Goal: Task Accomplishment & Management: Manage account settings

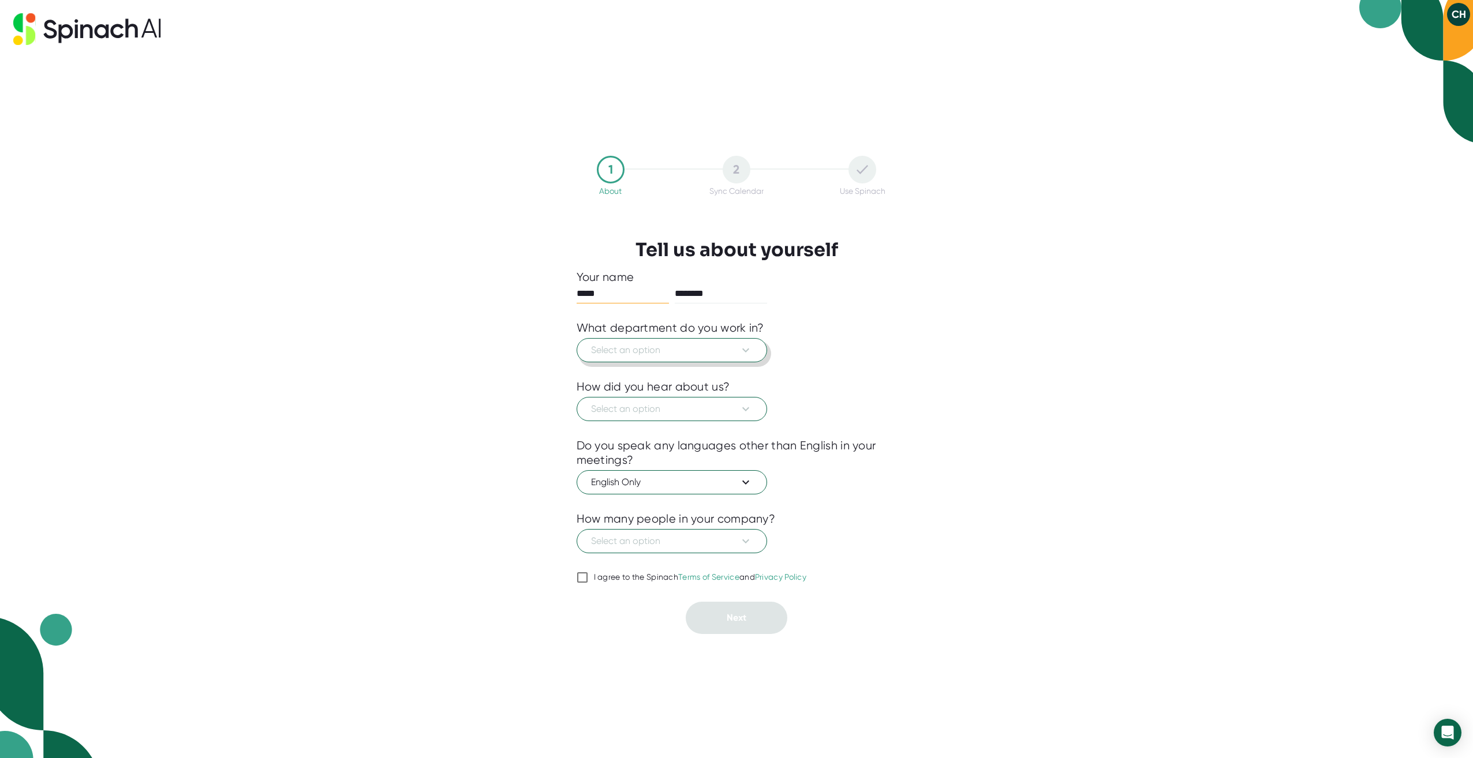
click at [721, 349] on span "Select an option" at bounding box center [672, 350] width 162 height 14
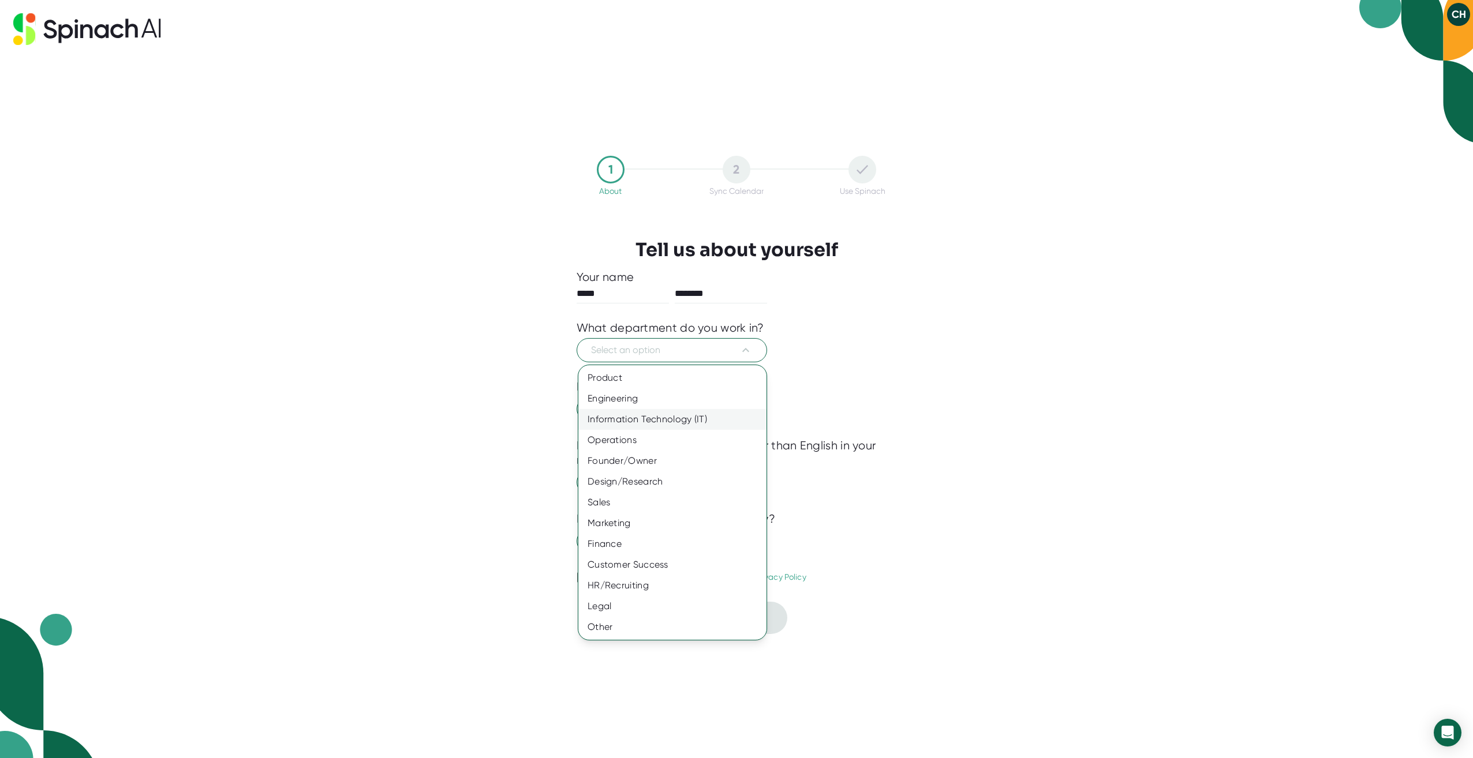
click at [722, 420] on div "Information Technology (IT)" at bounding box center [672, 419] width 188 height 21
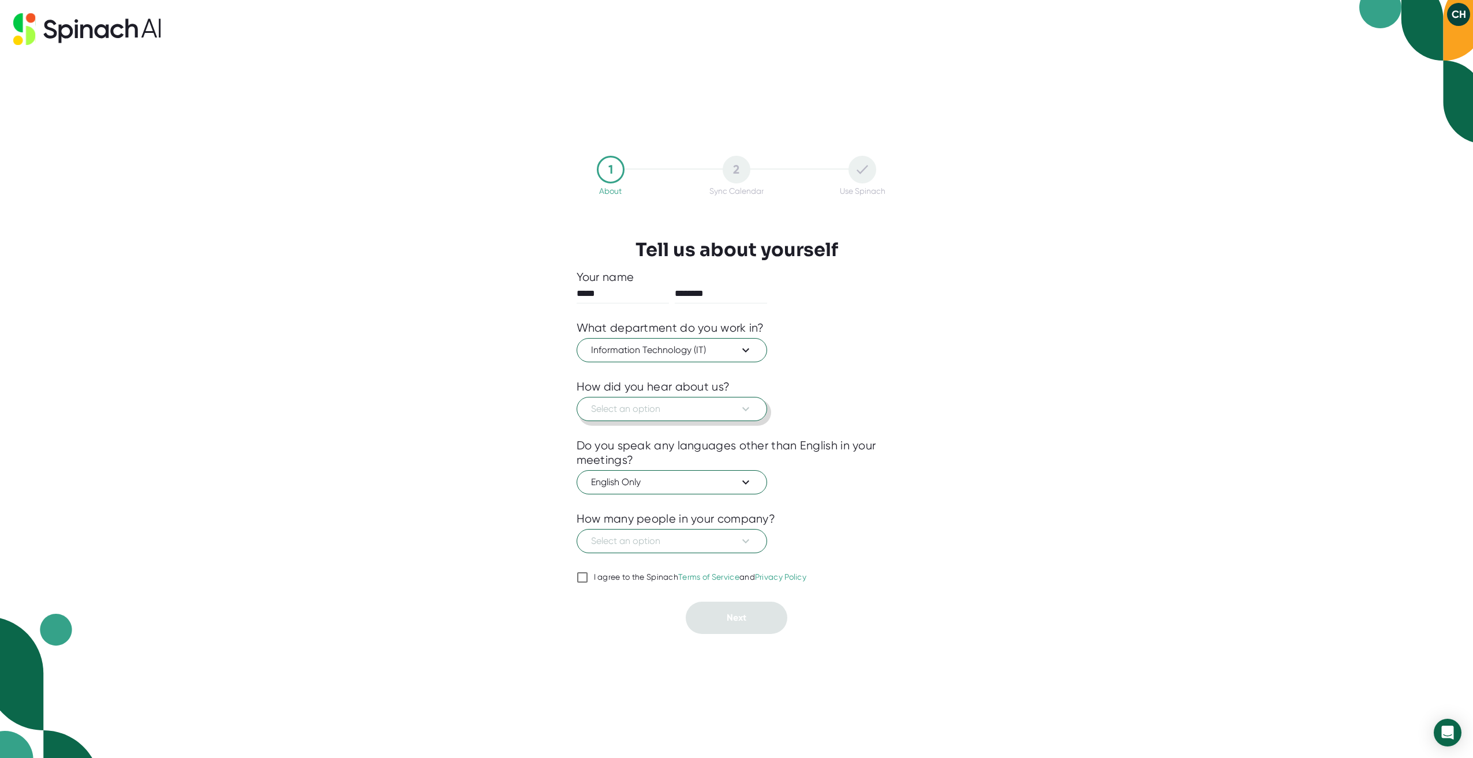
click at [748, 415] on icon at bounding box center [746, 409] width 14 height 14
click at [710, 450] on div "Saw it on a meeting" at bounding box center [672, 457] width 188 height 21
drag, startPoint x: 710, startPoint y: 450, endPoint x: 345, endPoint y: 441, distance: 364.8
click at [345, 441] on div "1 About 2 Sync Calendar Use Spinach Tell us about yourself Your name ***** ****…" at bounding box center [736, 379] width 1473 height 758
click at [661, 546] on span "Select an option" at bounding box center [672, 541] width 162 height 14
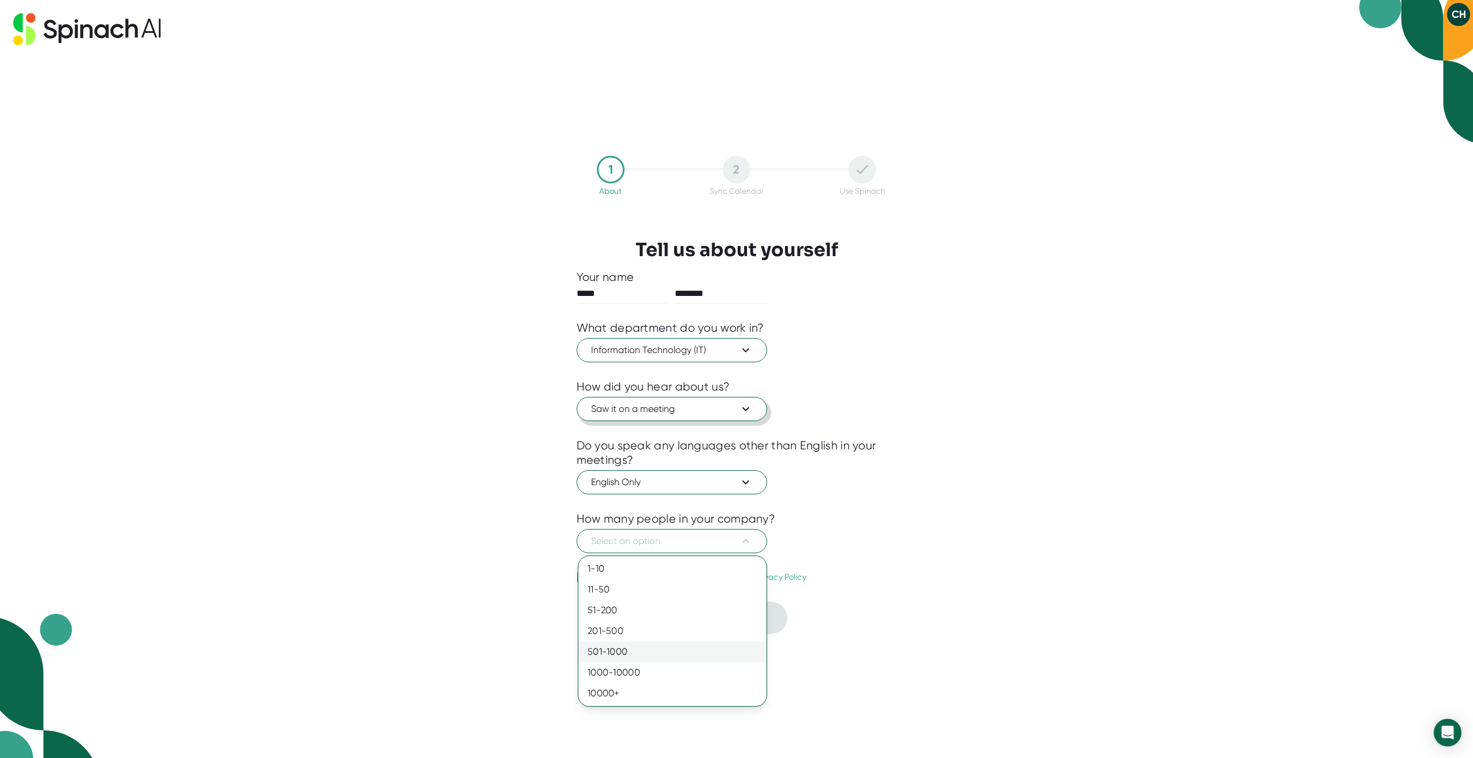
click at [643, 651] on div "501-1000" at bounding box center [672, 652] width 188 height 21
click at [628, 578] on div "I agree to the Spinach Terms of Service and Privacy Policy" at bounding box center [700, 577] width 213 height 10
click at [588, 578] on input "I agree to the Spinach Terms of Service and Privacy Policy" at bounding box center [582, 578] width 12 height 14
checkbox input "true"
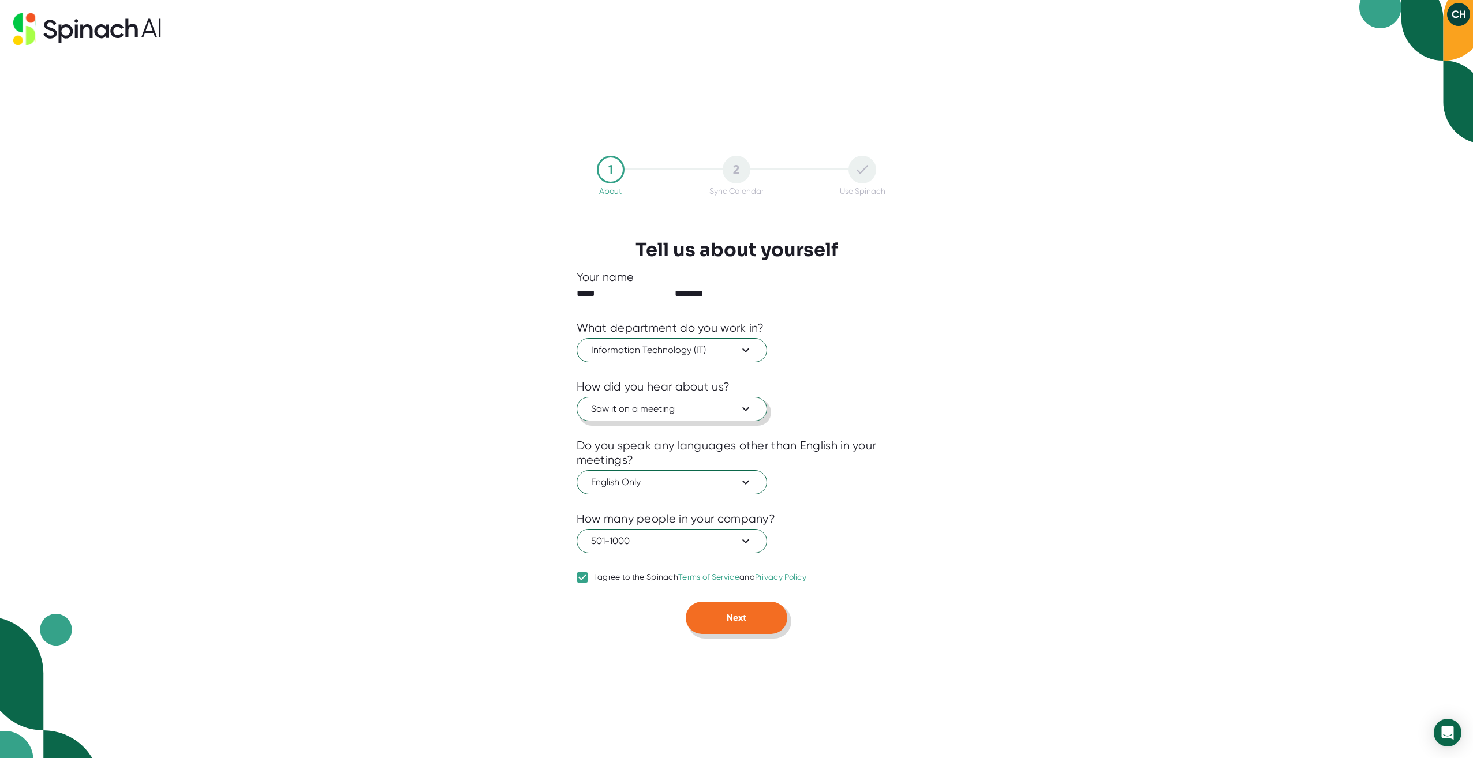
click at [721, 621] on button "Next" at bounding box center [737, 618] width 102 height 32
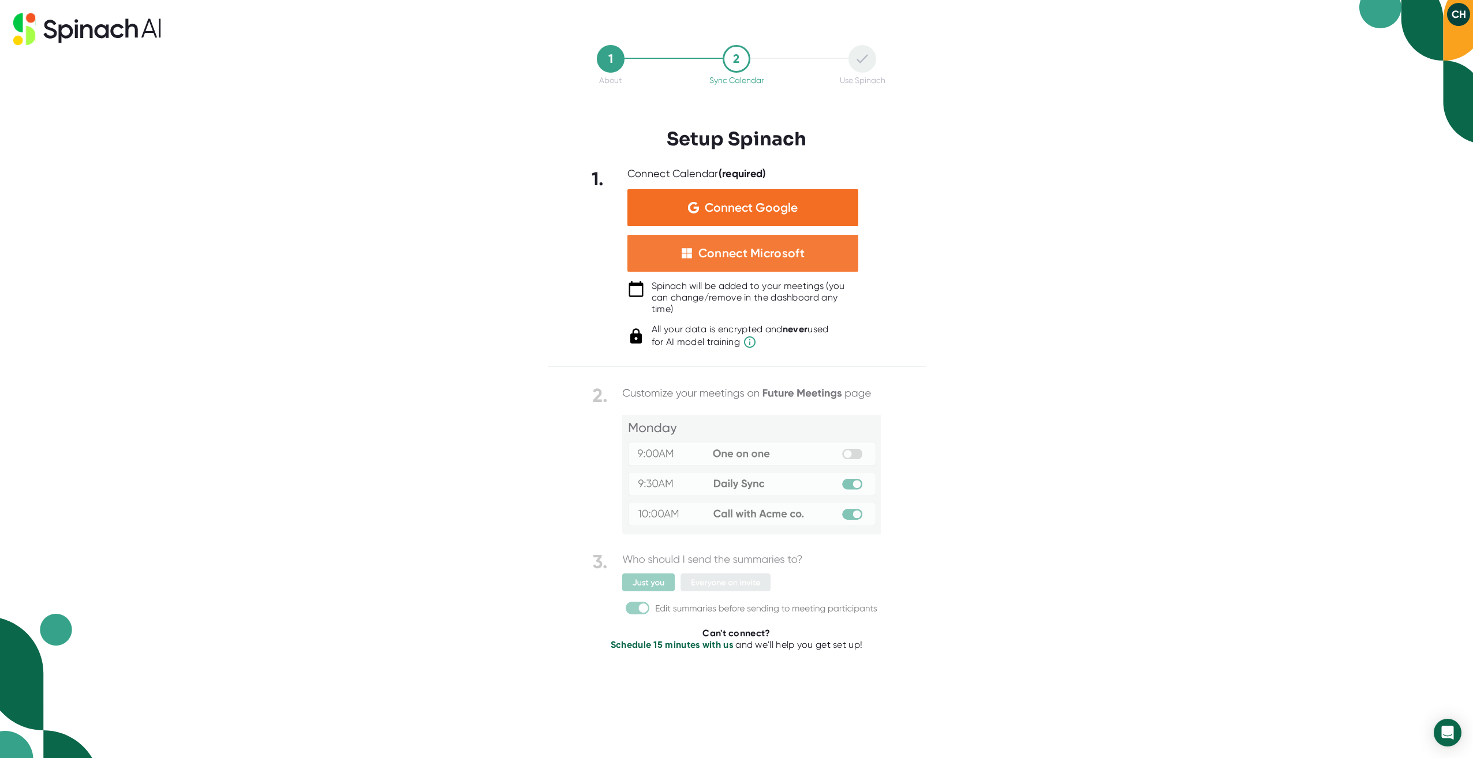
click at [814, 244] on div "Connect Microsoft" at bounding box center [742, 253] width 231 height 37
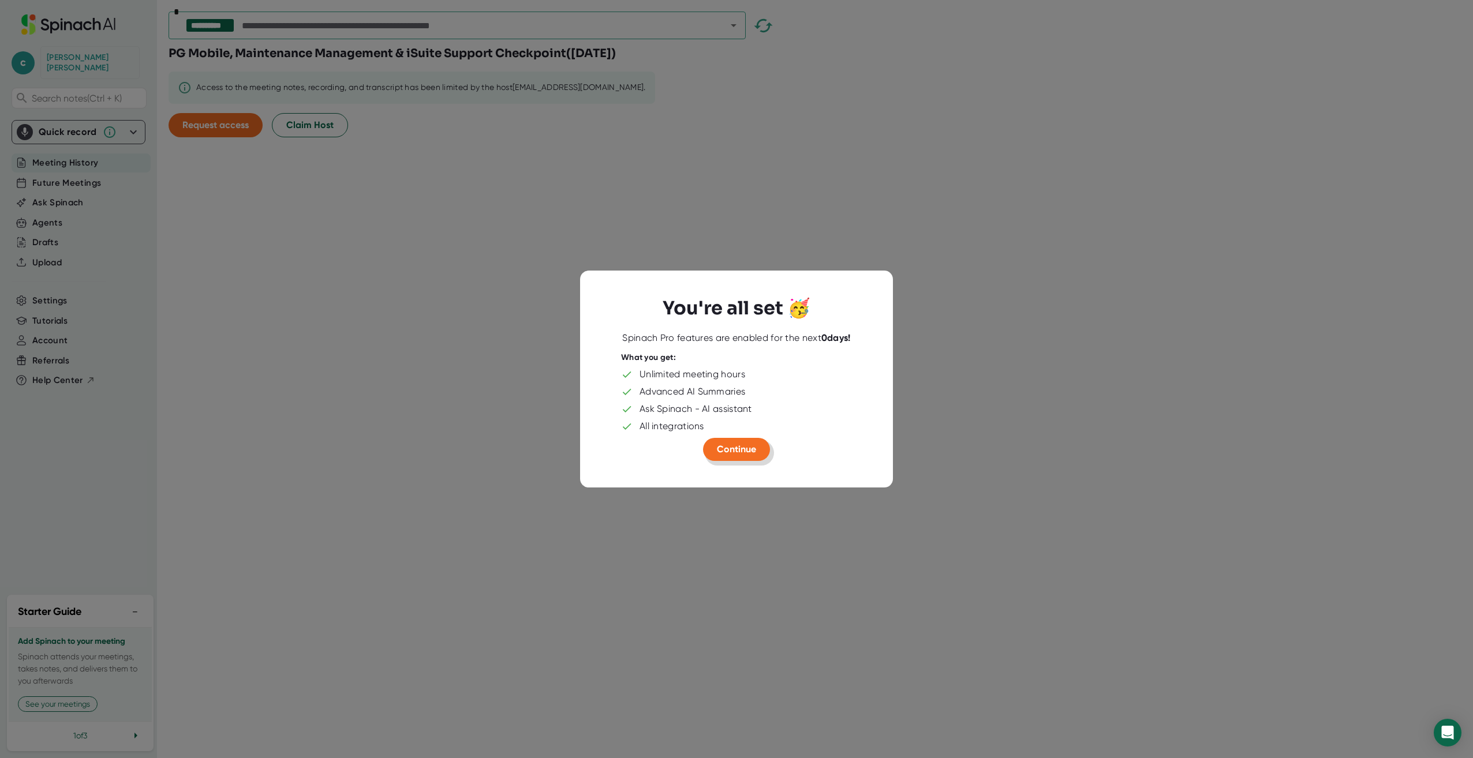
click at [737, 448] on span "Continue" at bounding box center [736, 449] width 39 height 11
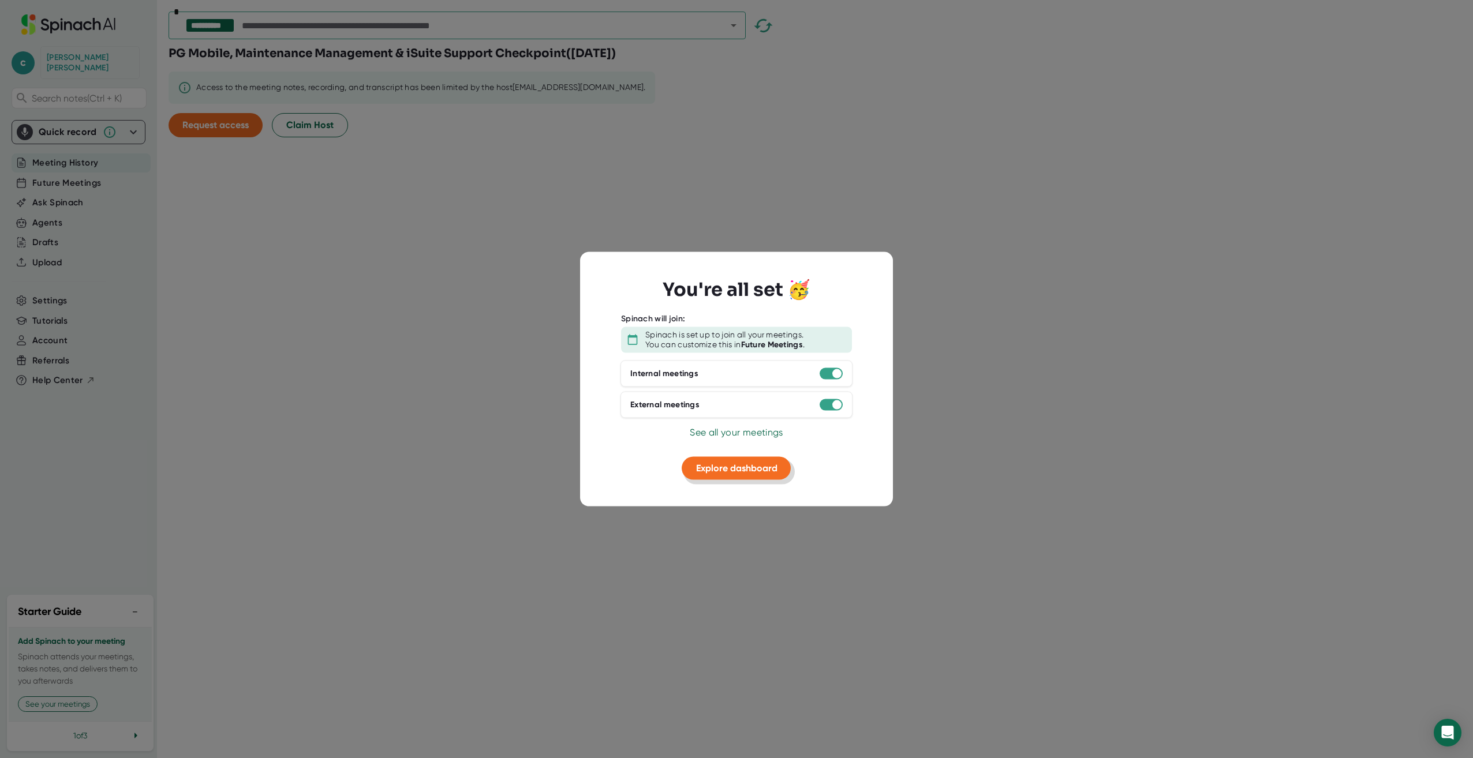
click at [721, 465] on span "Explore dashboard" at bounding box center [736, 467] width 81 height 11
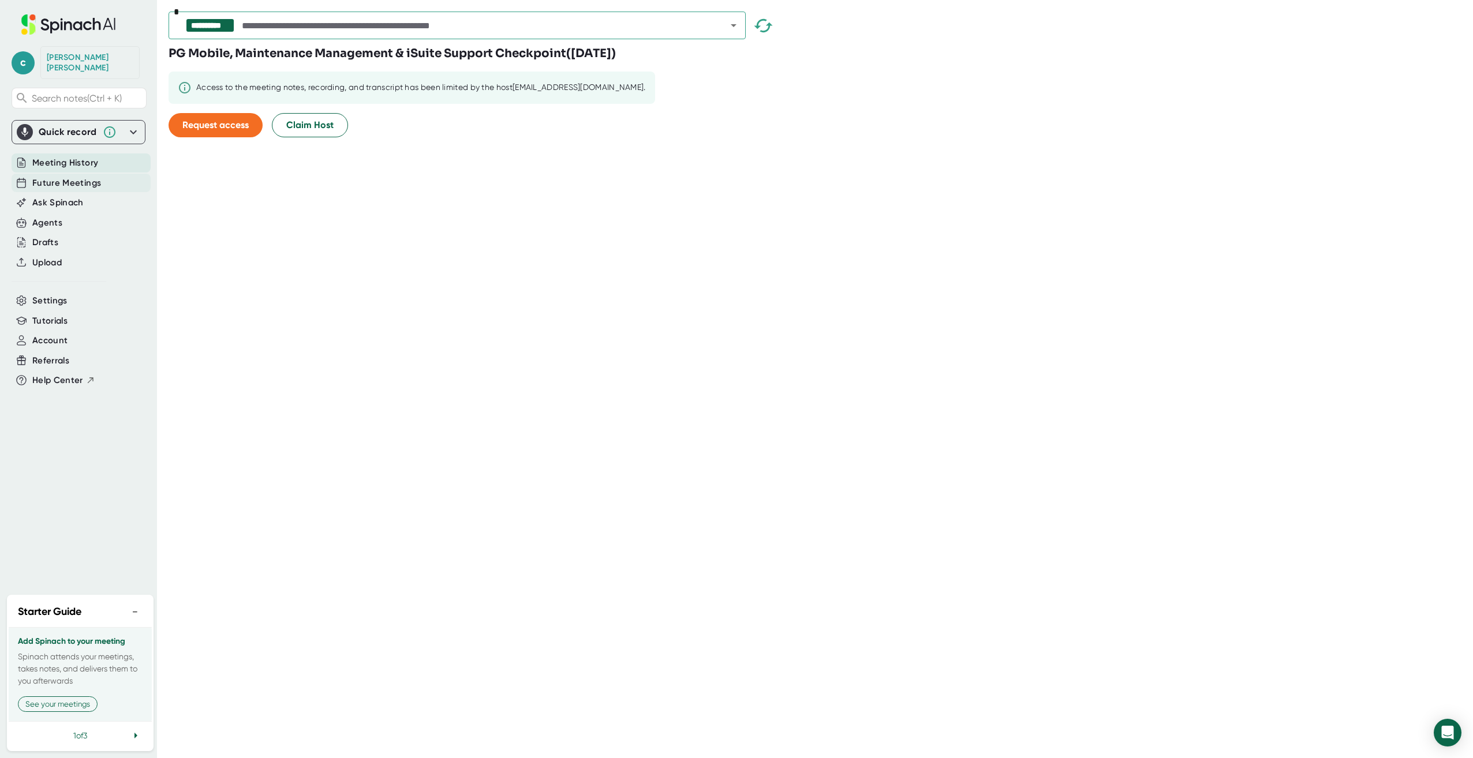
click at [91, 177] on span "Future Meetings" at bounding box center [66, 183] width 69 height 13
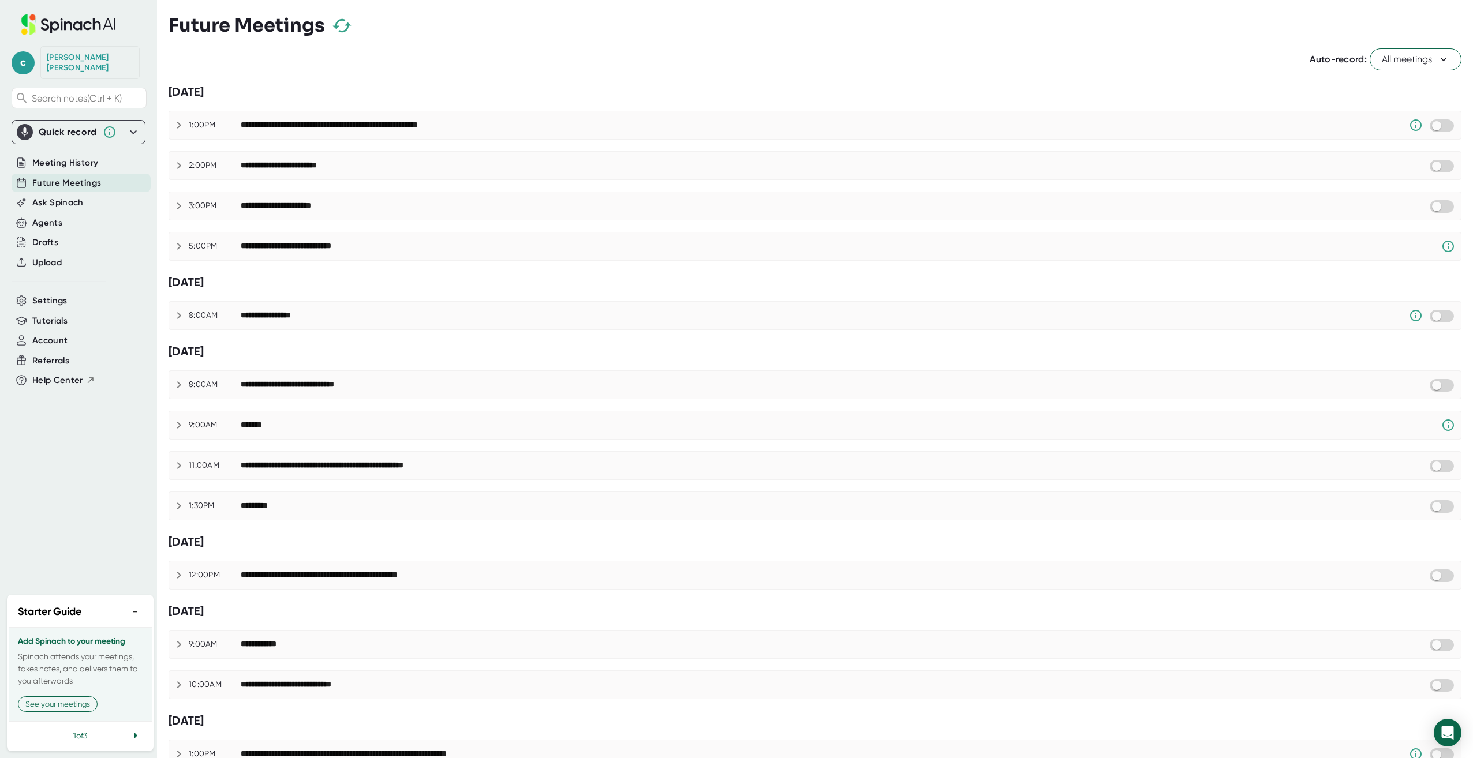
click at [204, 122] on div "1:00PM" at bounding box center [215, 125] width 52 height 10
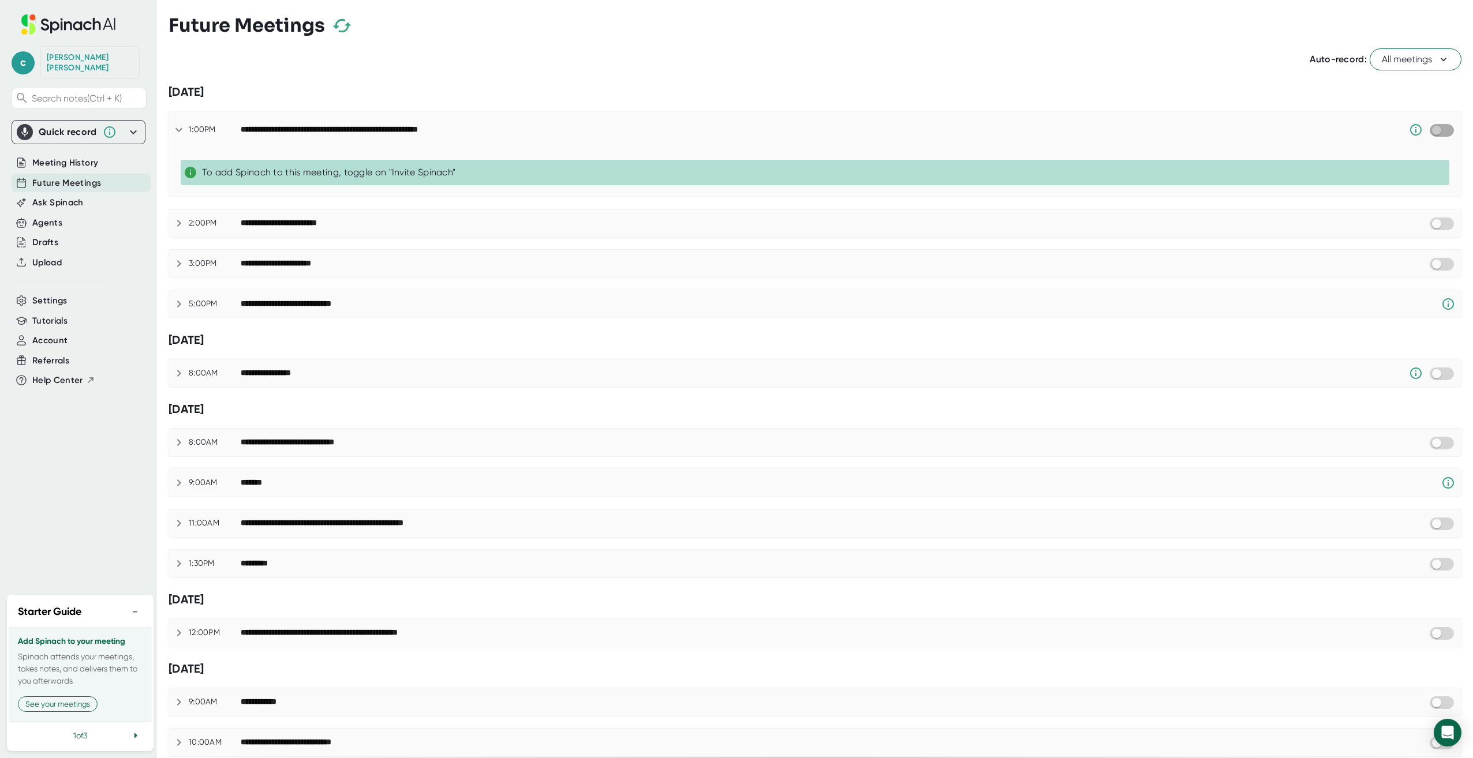
click at [1432, 126] on input "checkbox" at bounding box center [1436, 130] width 33 height 10
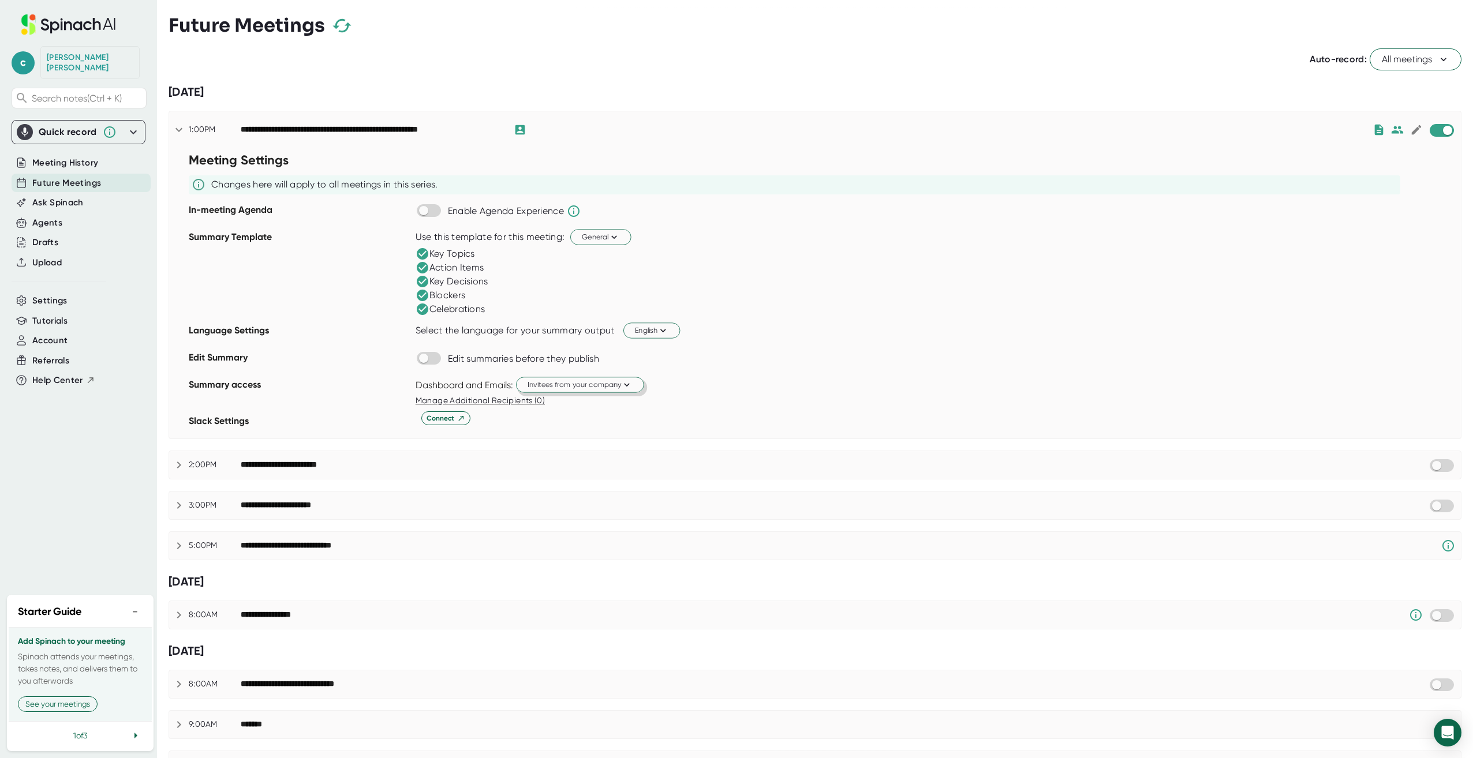
click at [631, 383] on button "Invitees from your company" at bounding box center [580, 385] width 128 height 16
click at [614, 421] on div "Just me" at bounding box center [564, 429] width 156 height 21
click at [665, 422] on div "Connect" at bounding box center [937, 418] width 1045 height 14
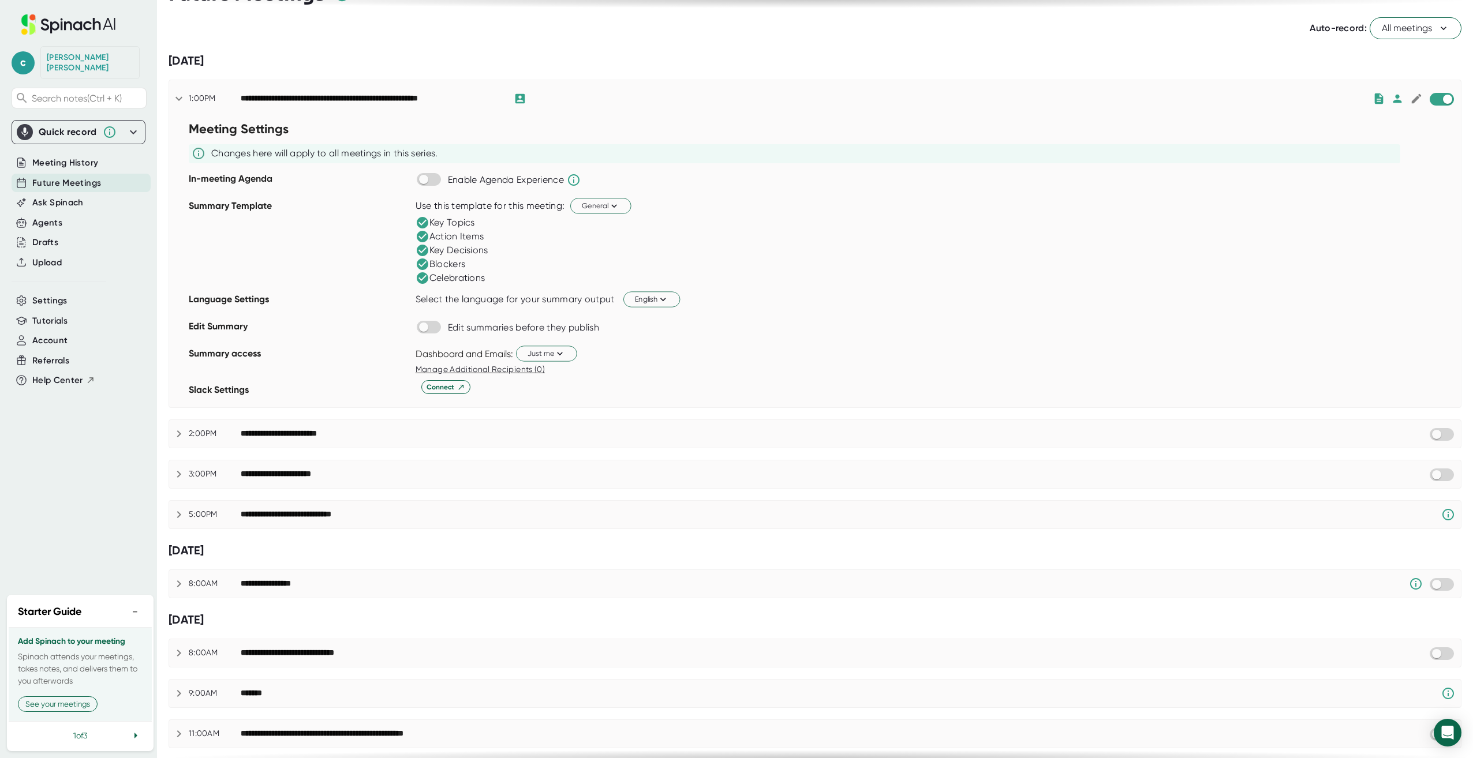
scroll to position [58, 0]
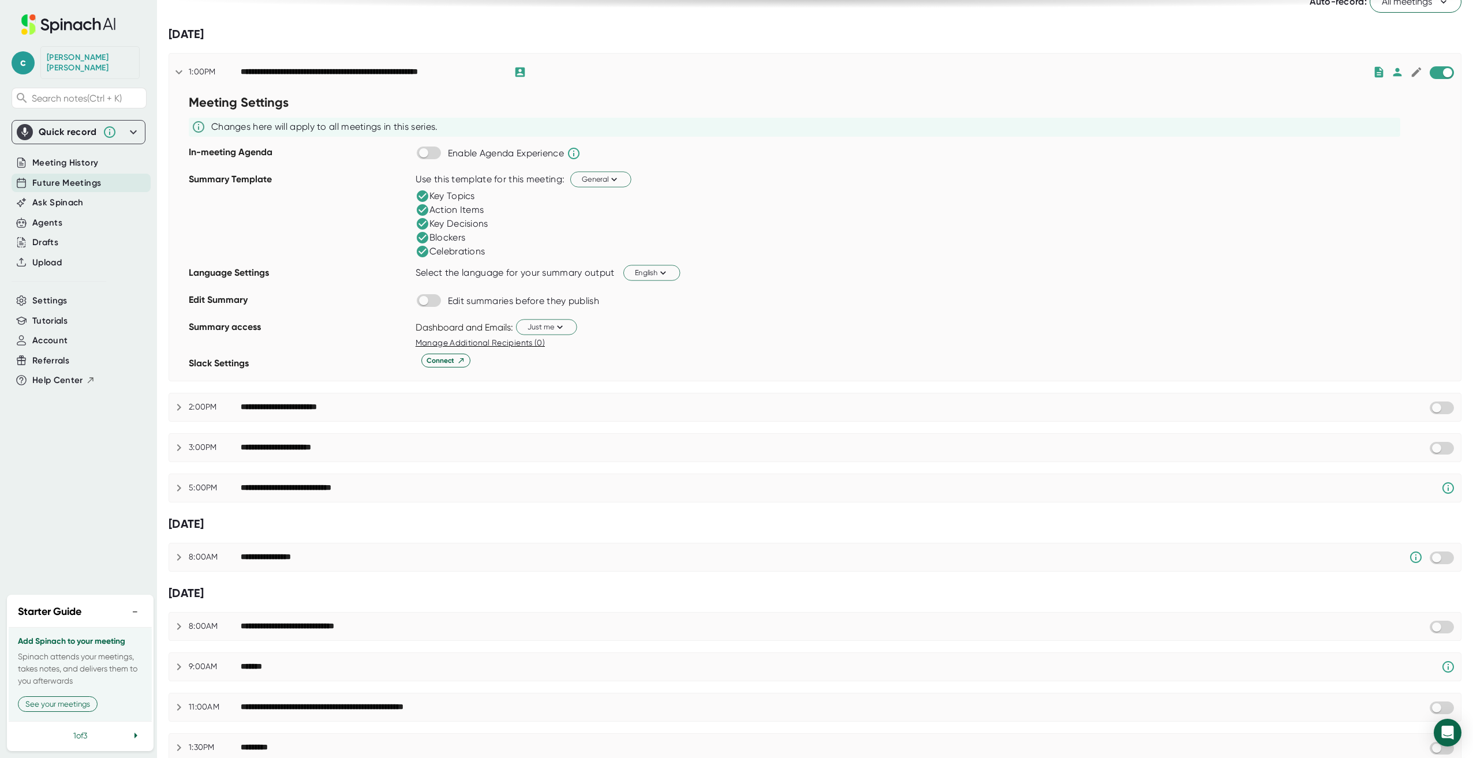
click at [182, 404] on icon at bounding box center [179, 407] width 14 height 14
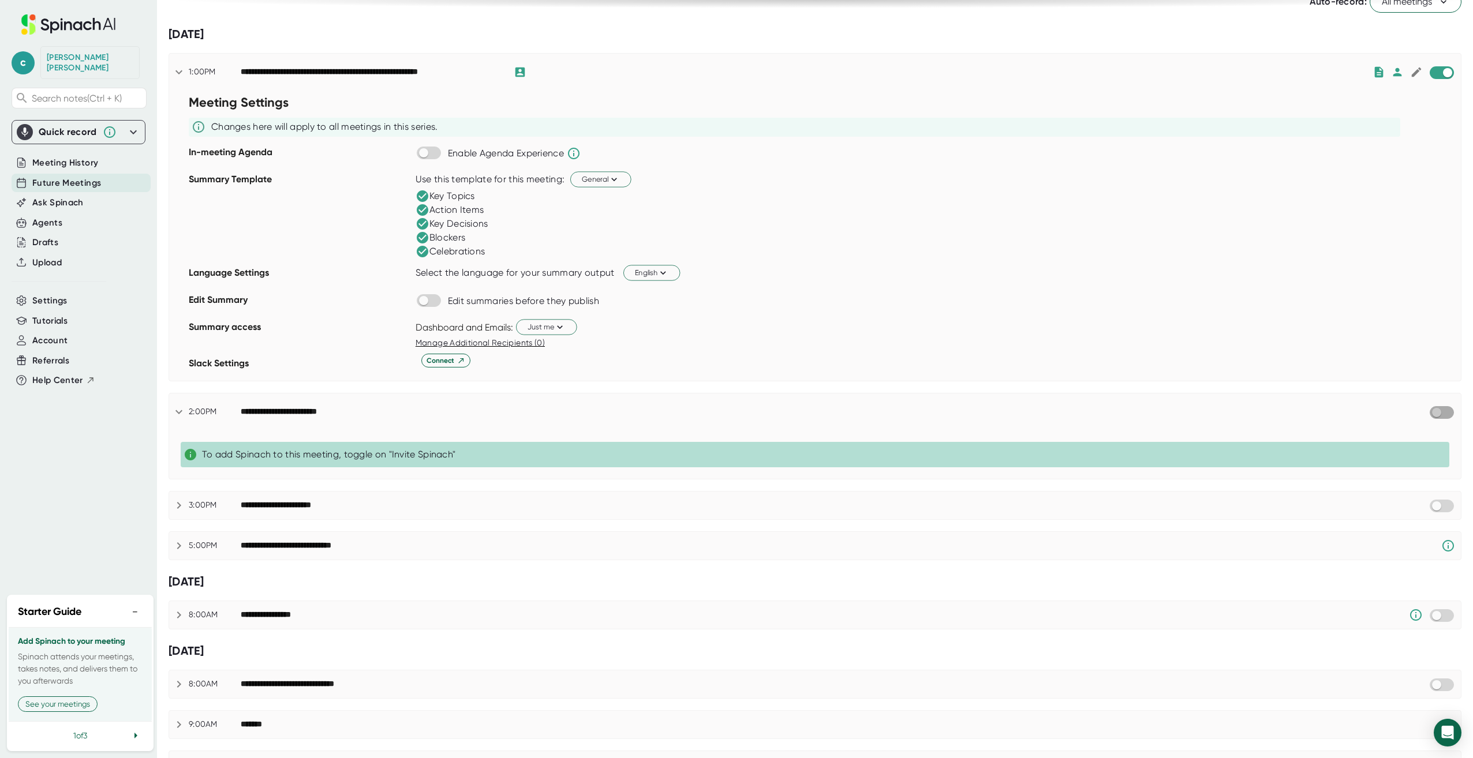
drag, startPoint x: 1423, startPoint y: 411, endPoint x: 1257, endPoint y: 413, distance: 165.6
click at [1423, 412] on input "checkbox" at bounding box center [1436, 412] width 33 height 10
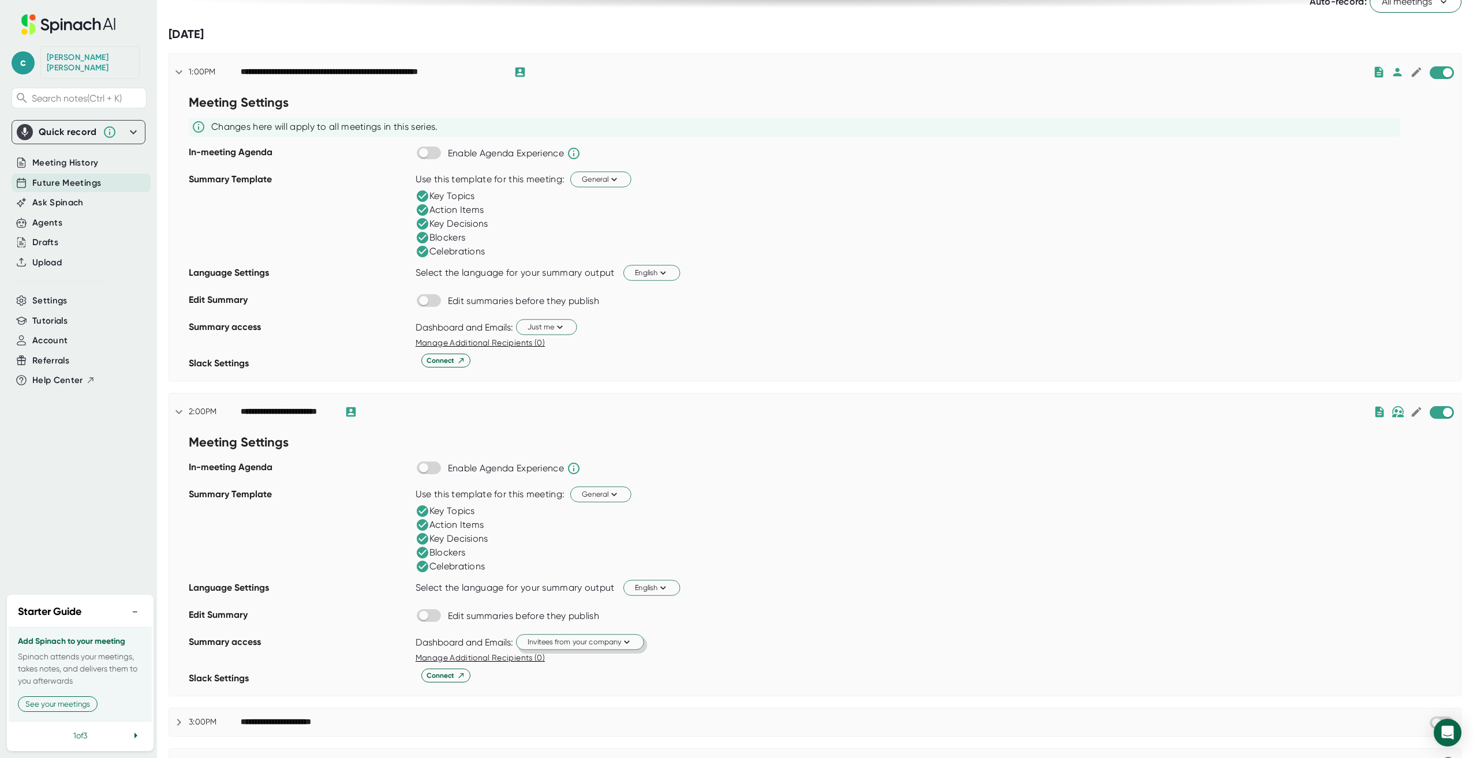
click at [536, 637] on span "Invitees from your company" at bounding box center [579, 641] width 105 height 11
click at [551, 680] on div "Just me" at bounding box center [564, 686] width 156 height 21
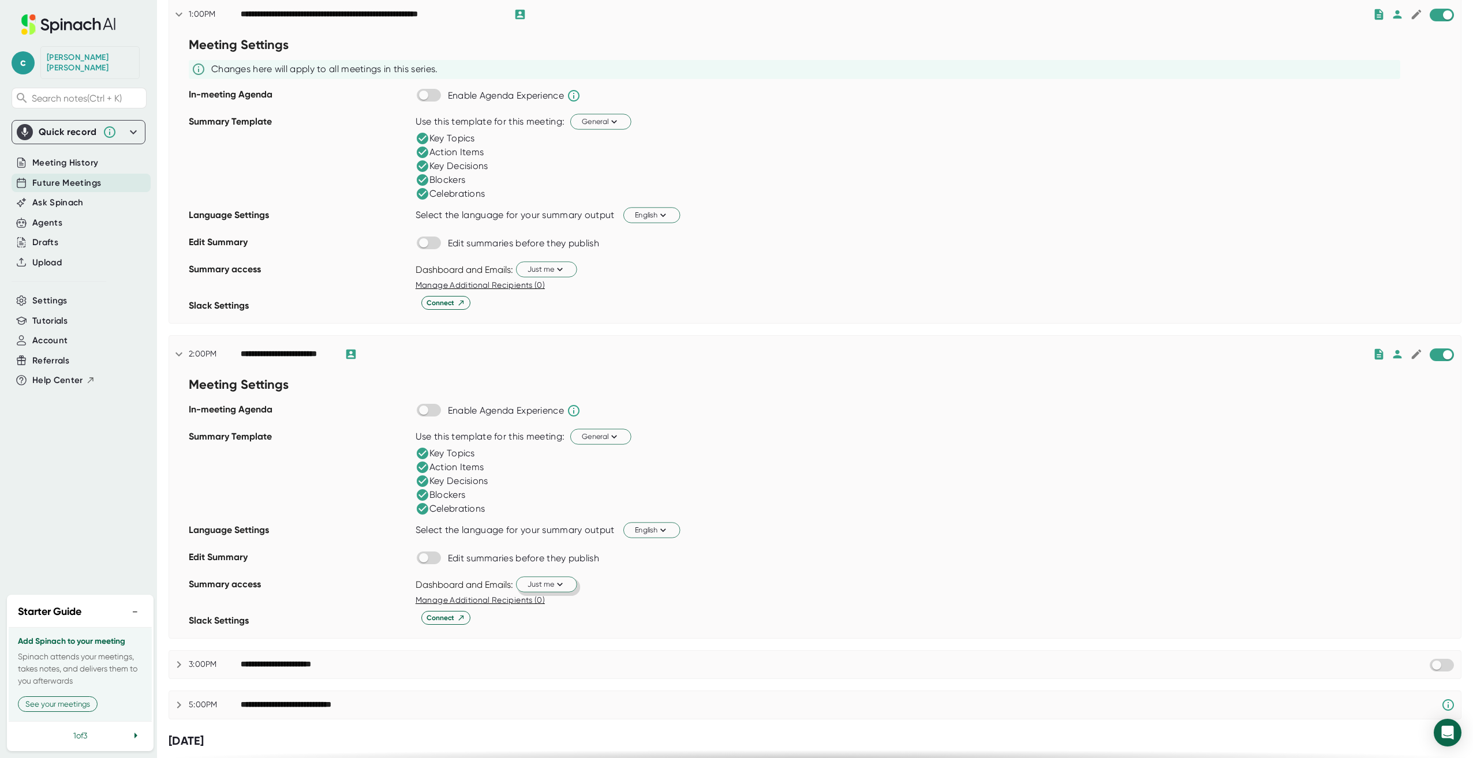
scroll to position [0, 0]
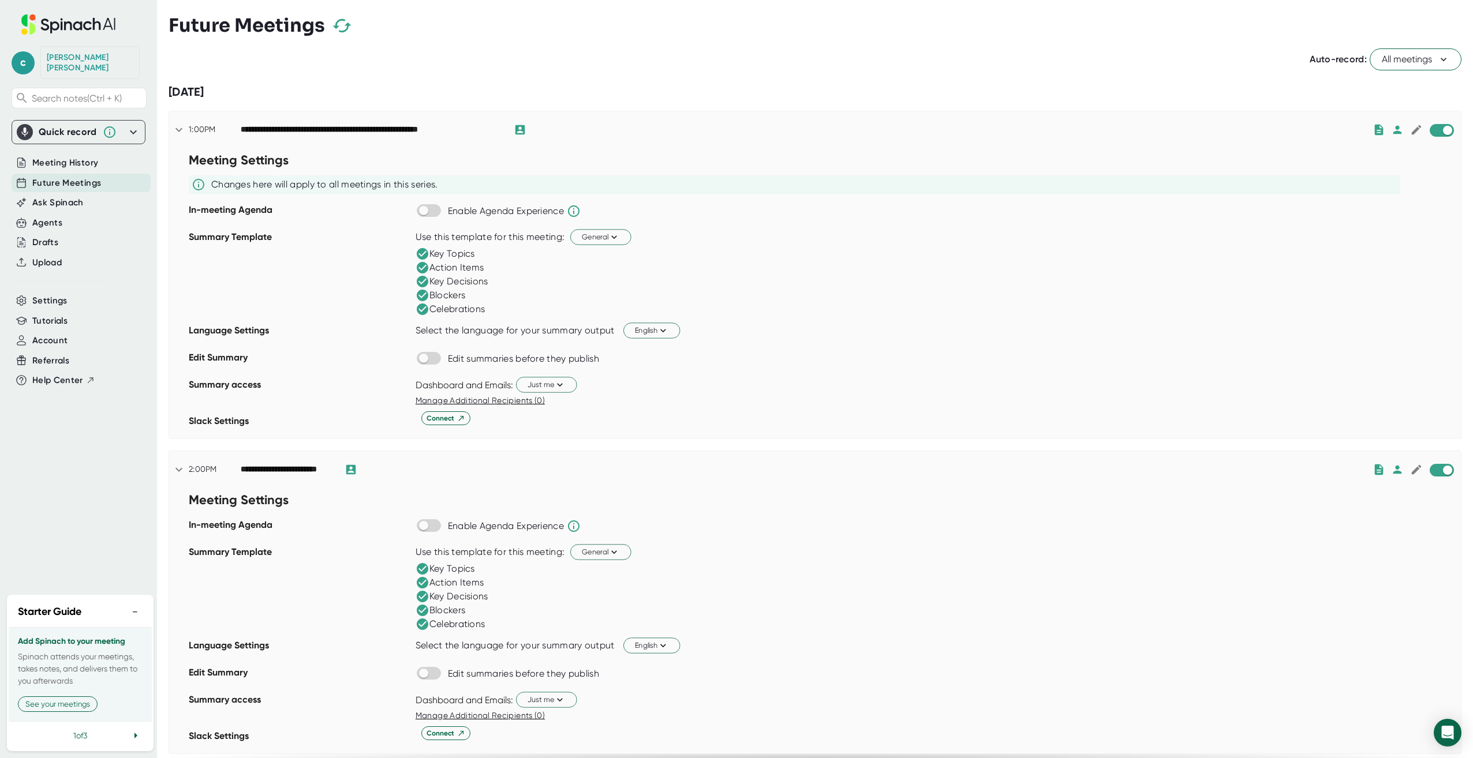
click at [576, 61] on div "Auto-record: All meetings" at bounding box center [815, 59] width 1293 height 22
click at [81, 196] on span "Ask Spinach" at bounding box center [57, 202] width 51 height 13
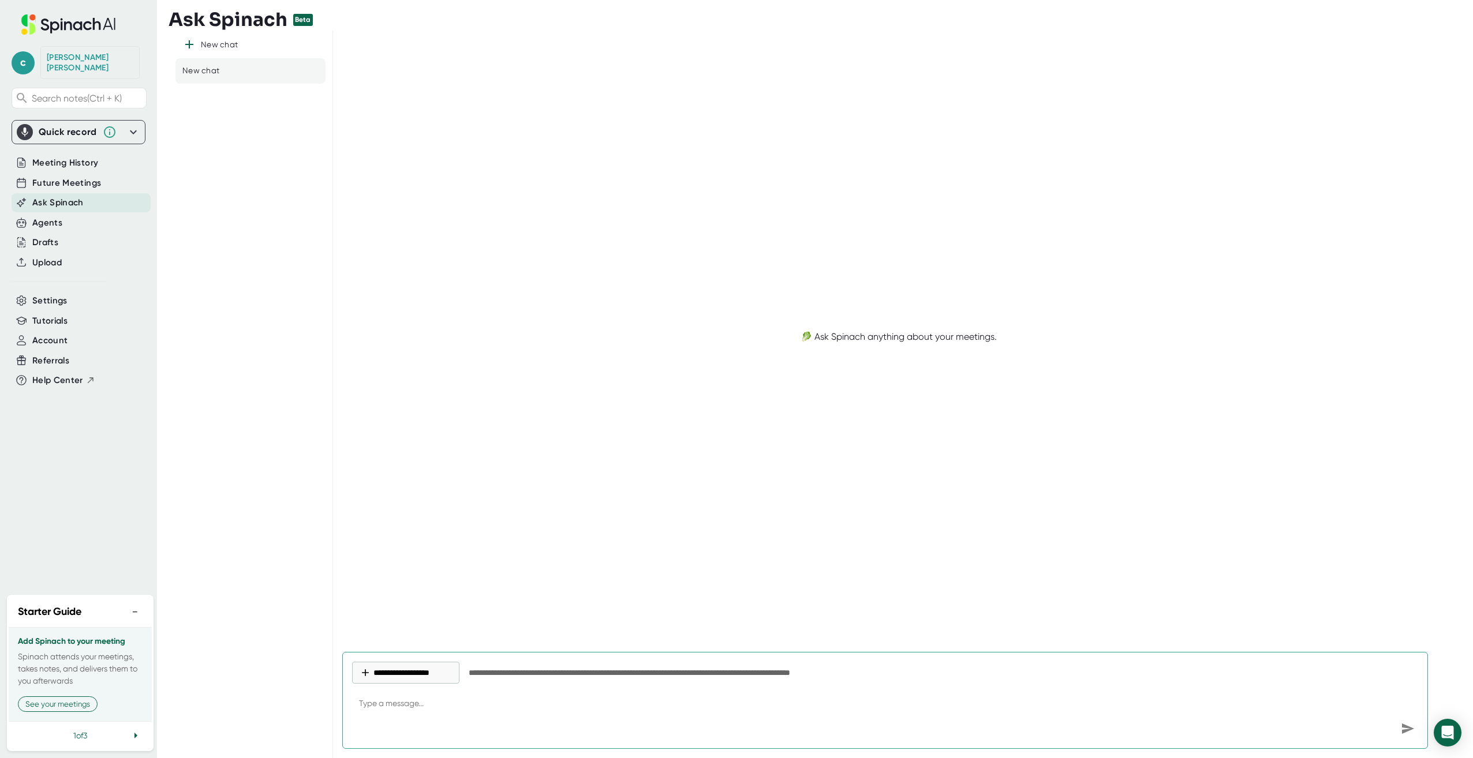
type textarea "x"
click at [80, 214] on div "Agents" at bounding box center [81, 223] width 139 height 19
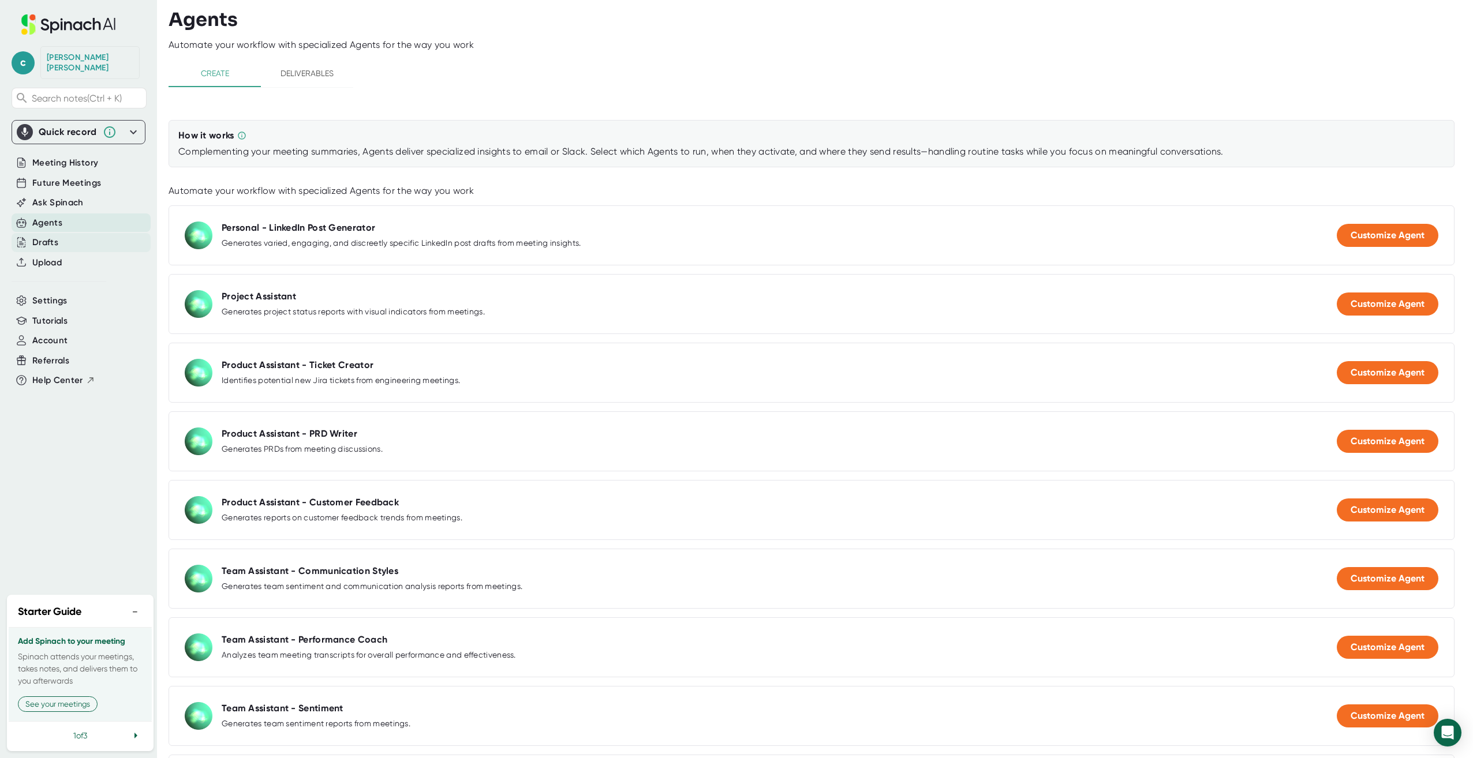
click at [90, 236] on div "Drafts" at bounding box center [81, 242] width 139 height 19
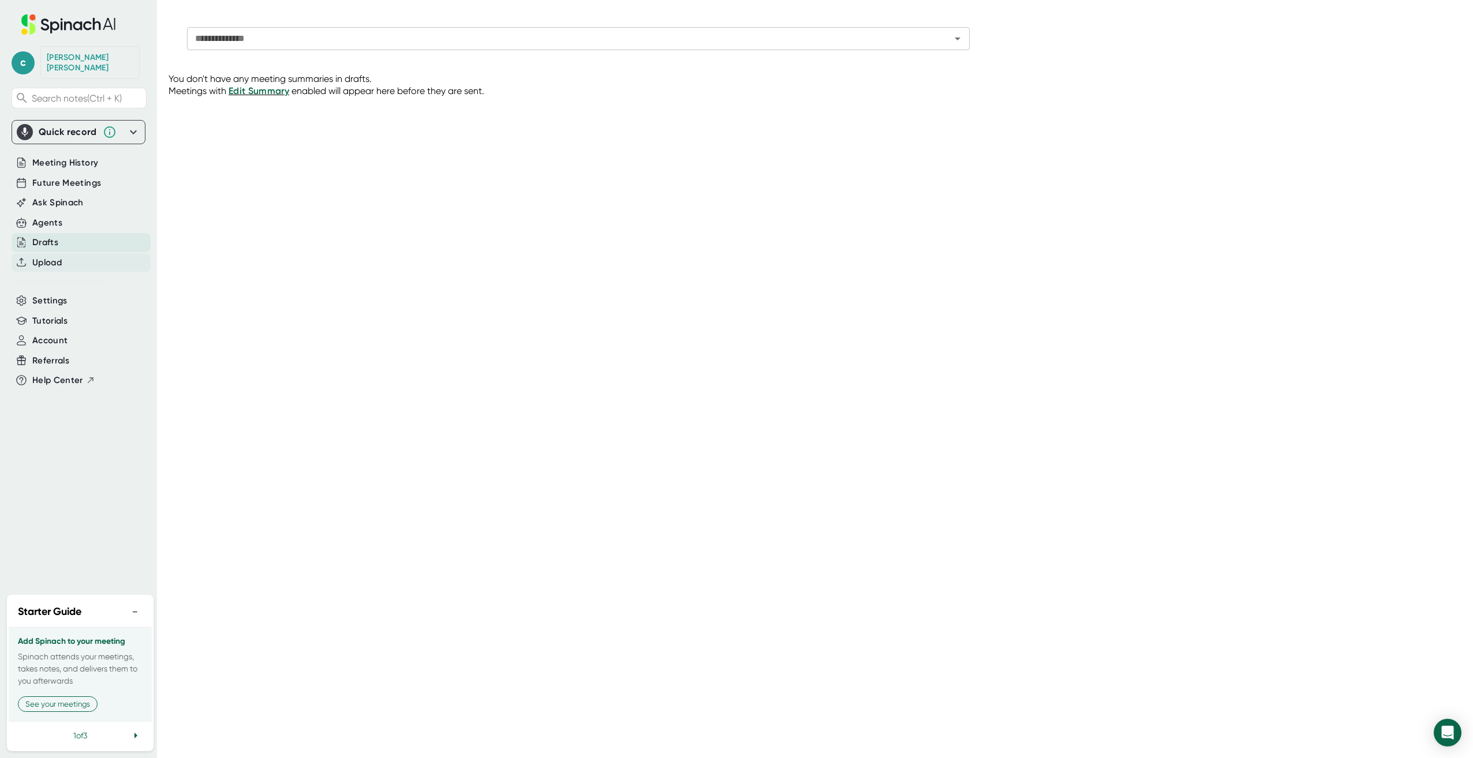
click at [82, 253] on div "Upload" at bounding box center [81, 262] width 139 height 19
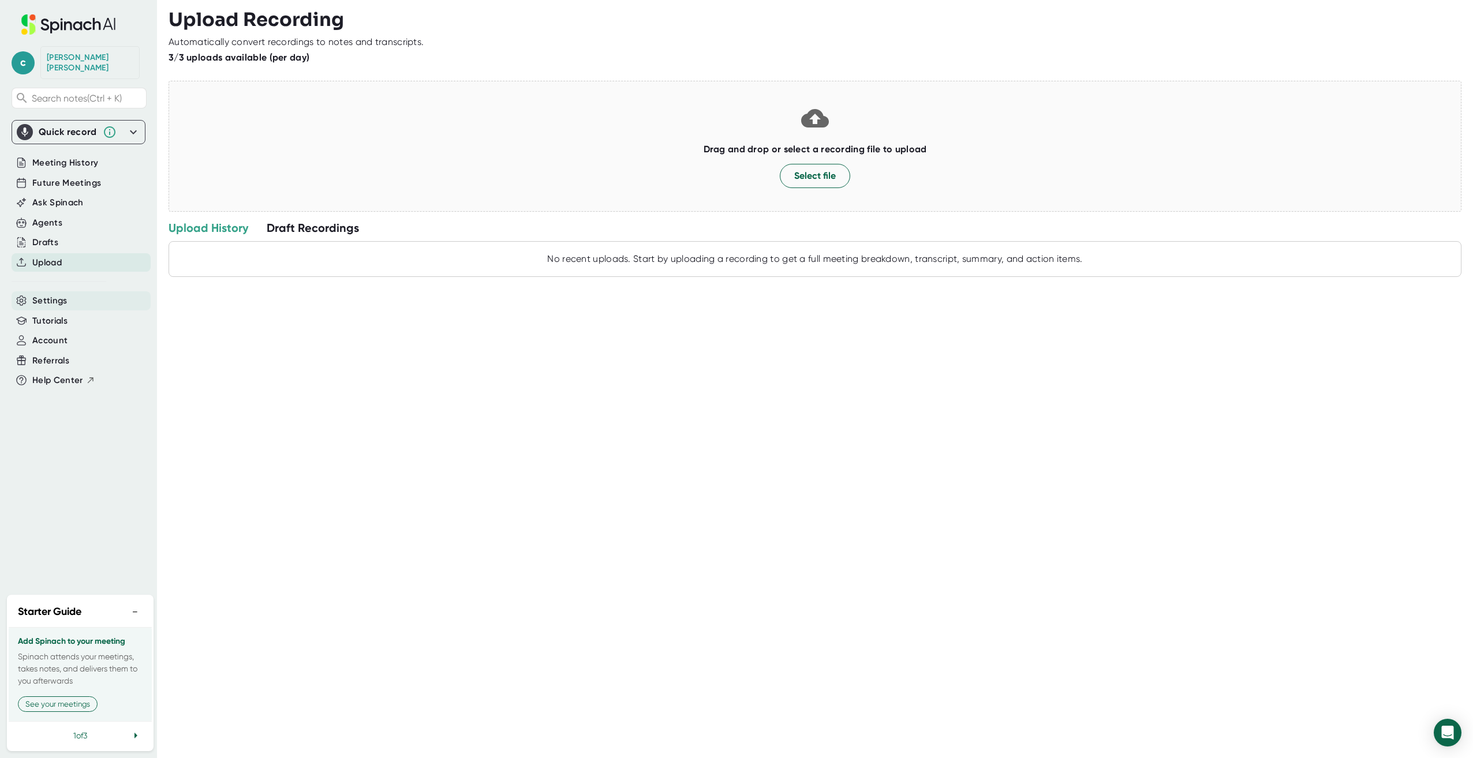
click at [85, 294] on div "Settings" at bounding box center [81, 300] width 139 height 19
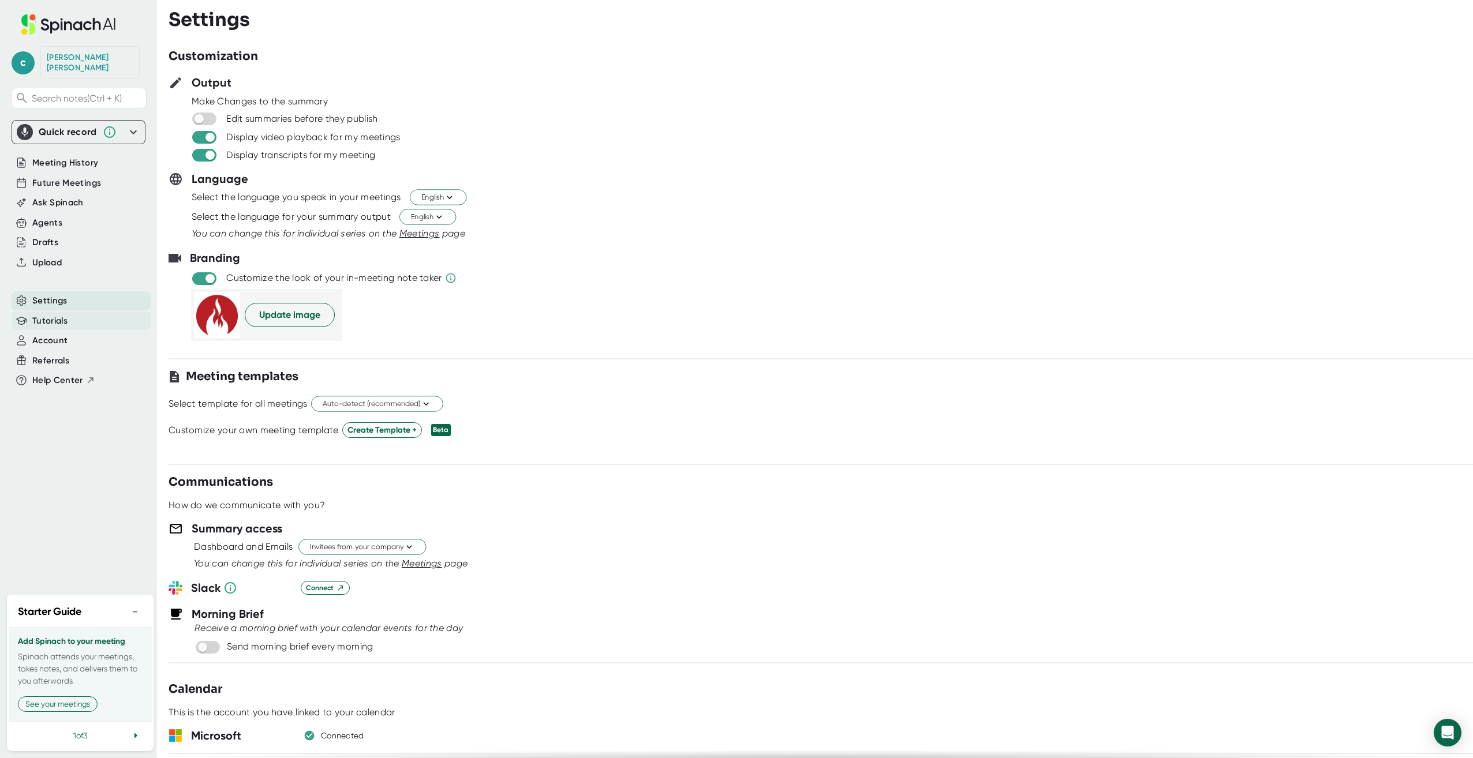
click at [87, 312] on div "Tutorials" at bounding box center [81, 321] width 139 height 19
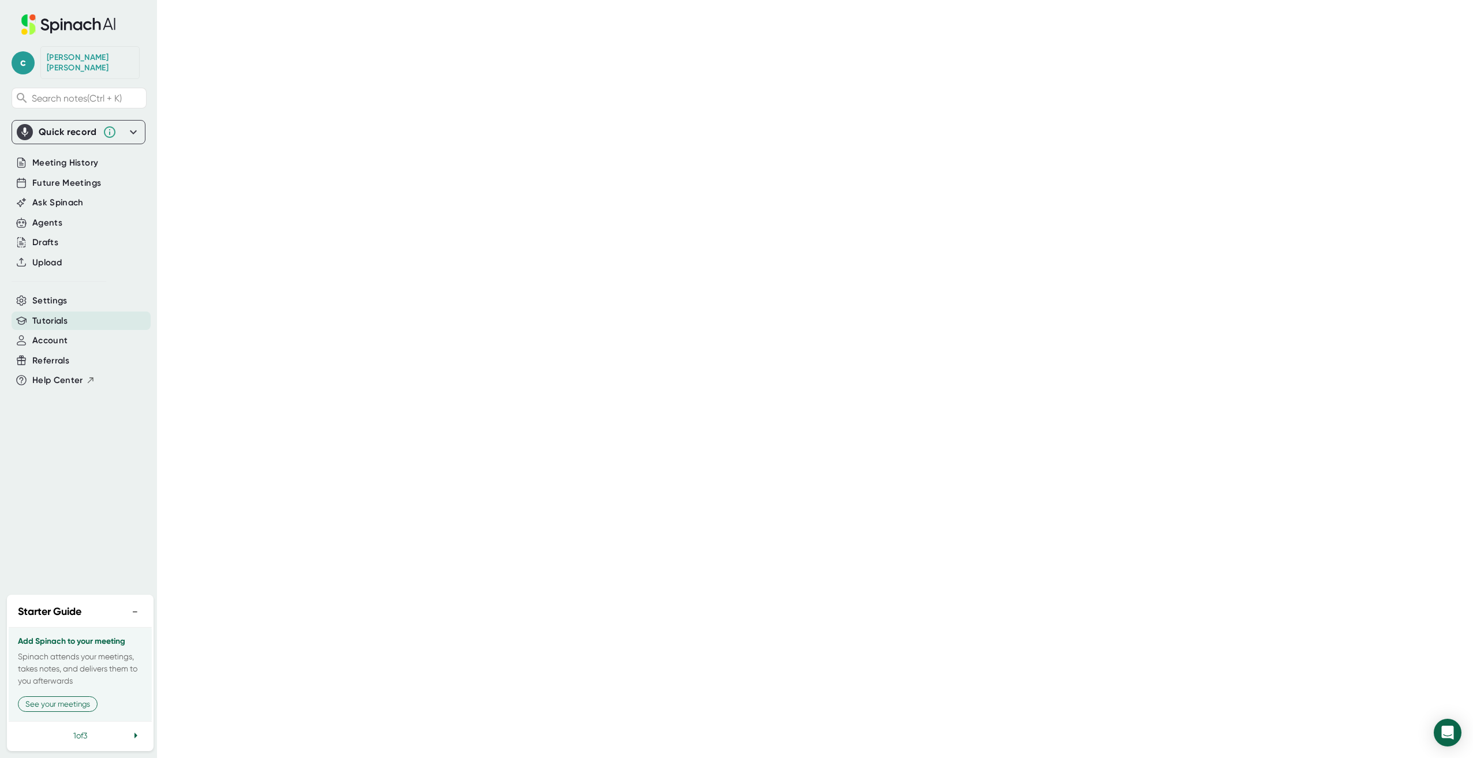
click at [87, 294] on div "Settings" at bounding box center [81, 300] width 139 height 19
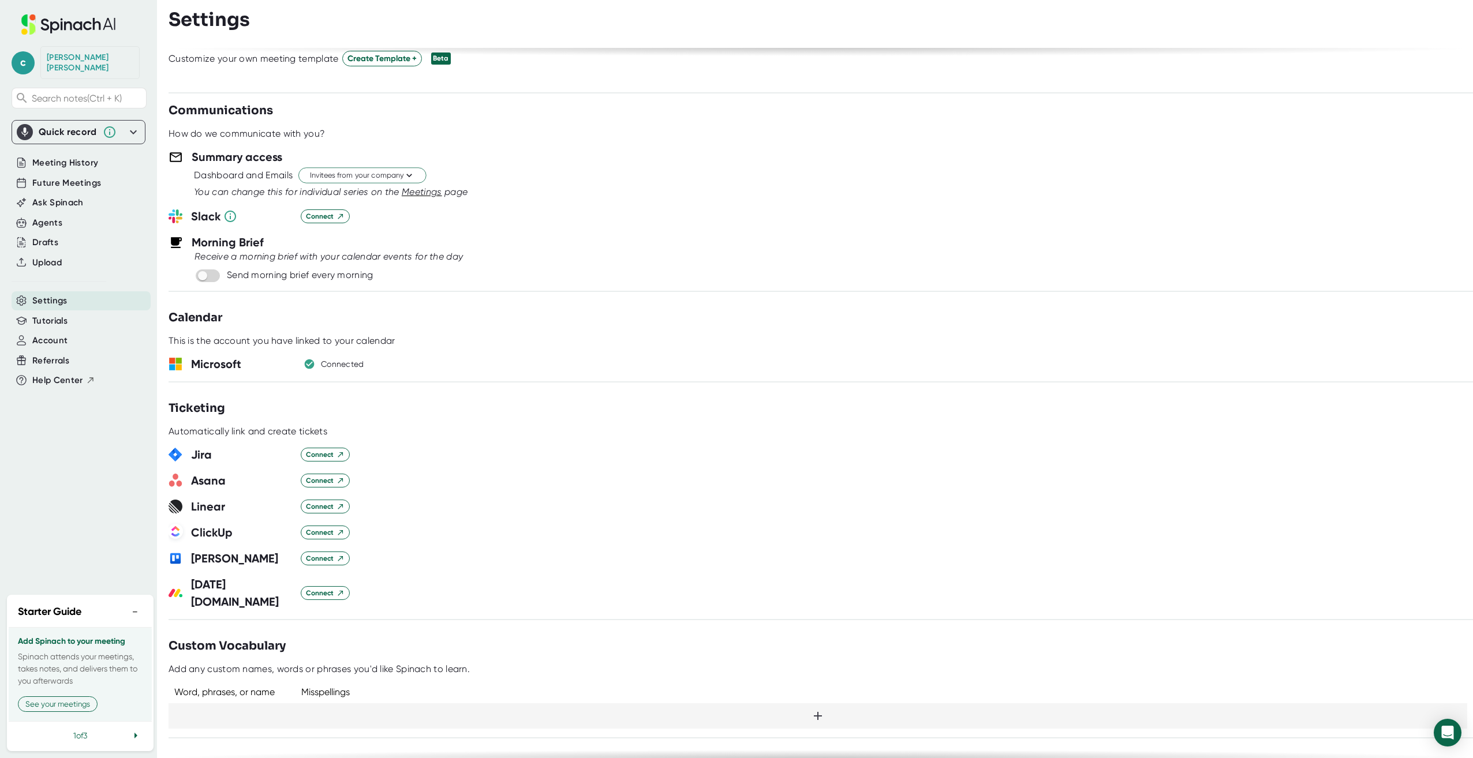
scroll to position [404, 0]
